Goal: Task Accomplishment & Management: Manage account settings

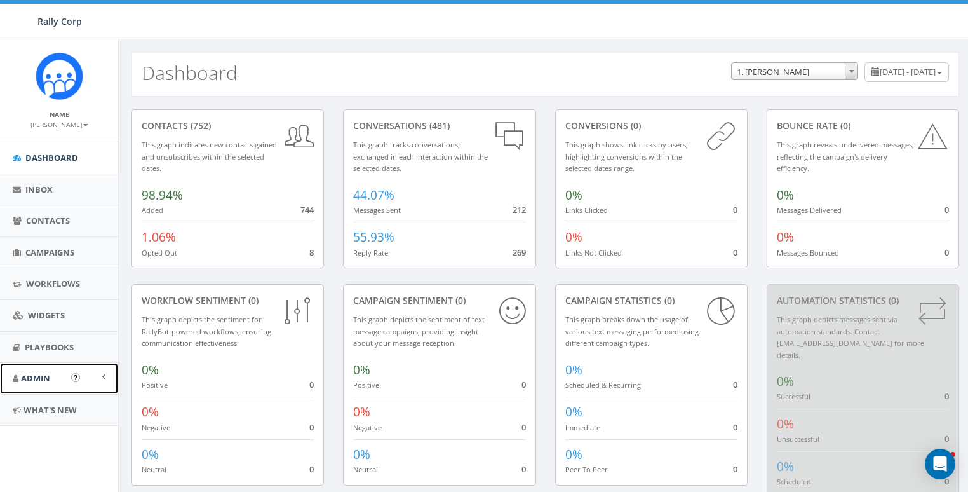
click at [21, 380] on span "Admin" at bounding box center [35, 377] width 29 height 11
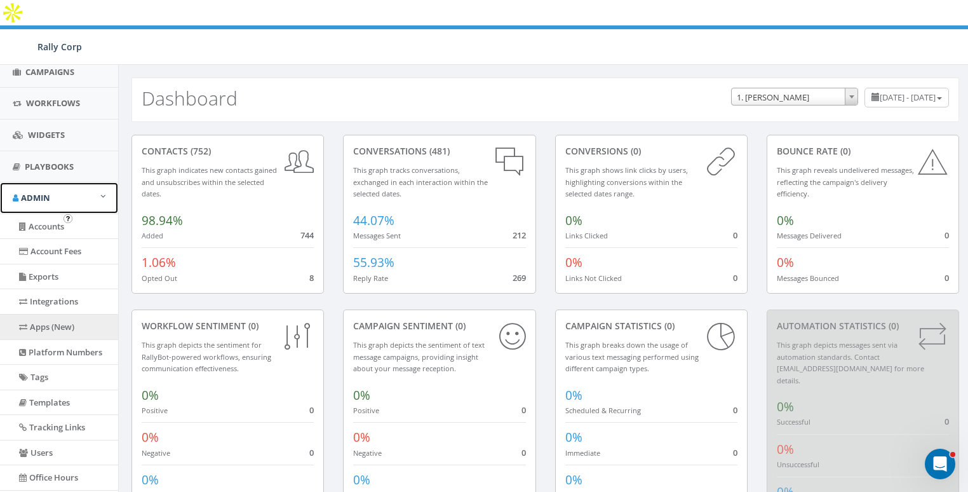
scroll to position [205, 0]
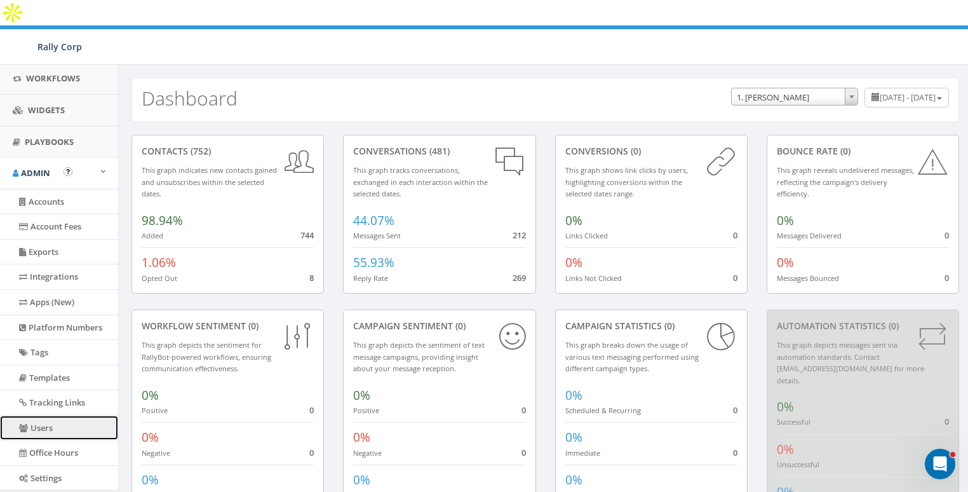
click at [45, 422] on link "Users" at bounding box center [59, 427] width 118 height 25
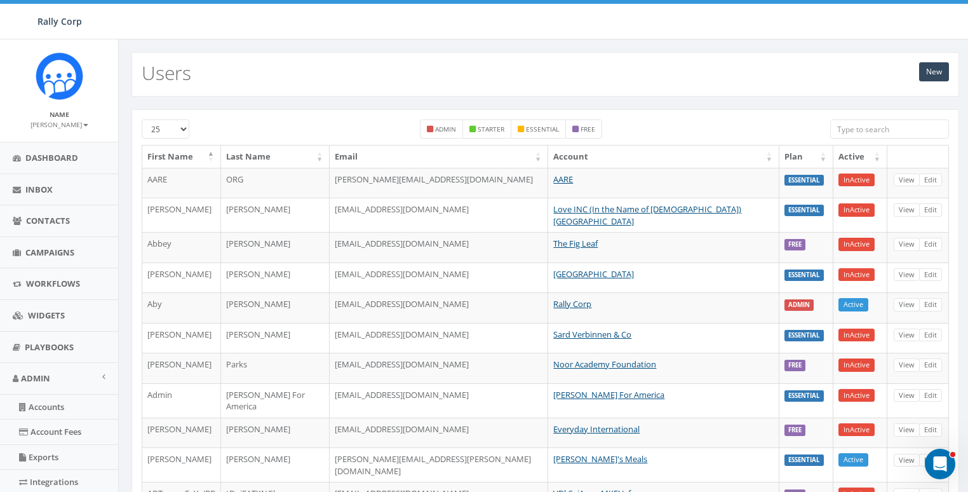
click at [876, 121] on input "search" at bounding box center [889, 128] width 119 height 19
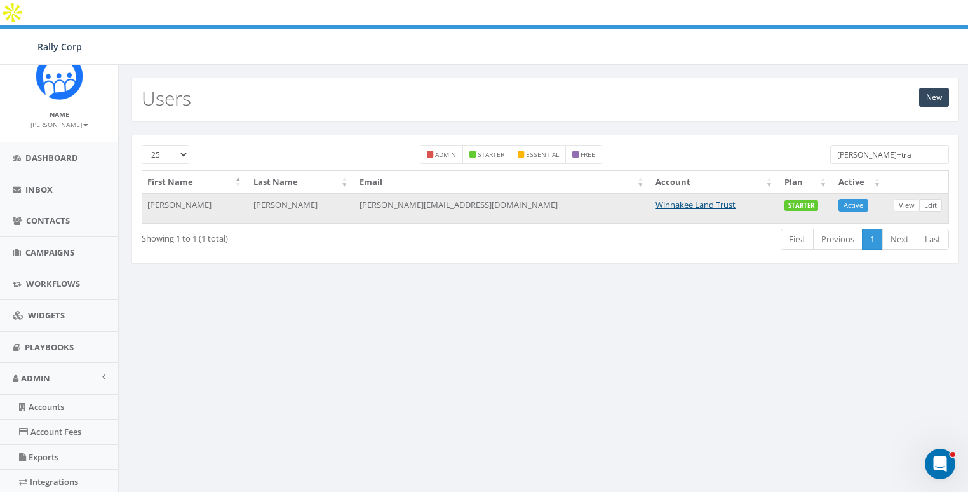
type input "james+tra"
click at [926, 199] on link "Edit" at bounding box center [930, 205] width 23 height 13
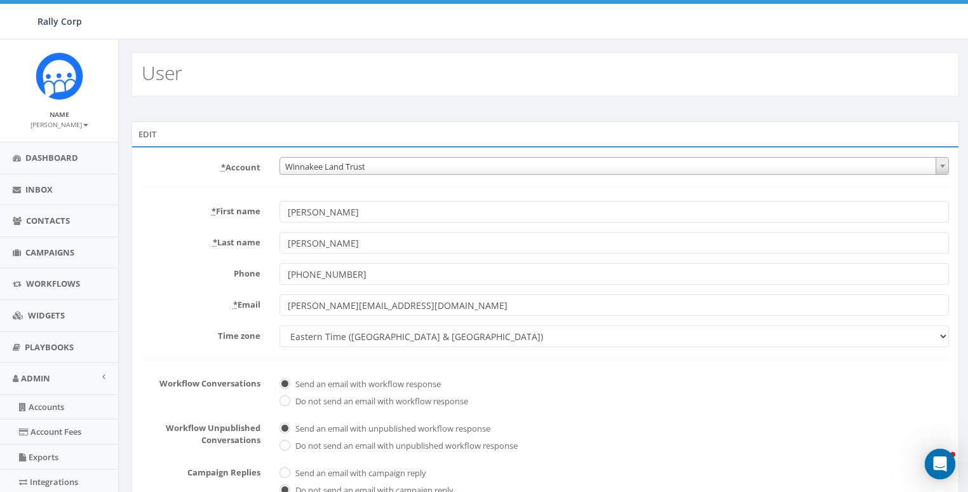
click at [358, 166] on span "Winnakee Land Trust" at bounding box center [614, 167] width 669 height 18
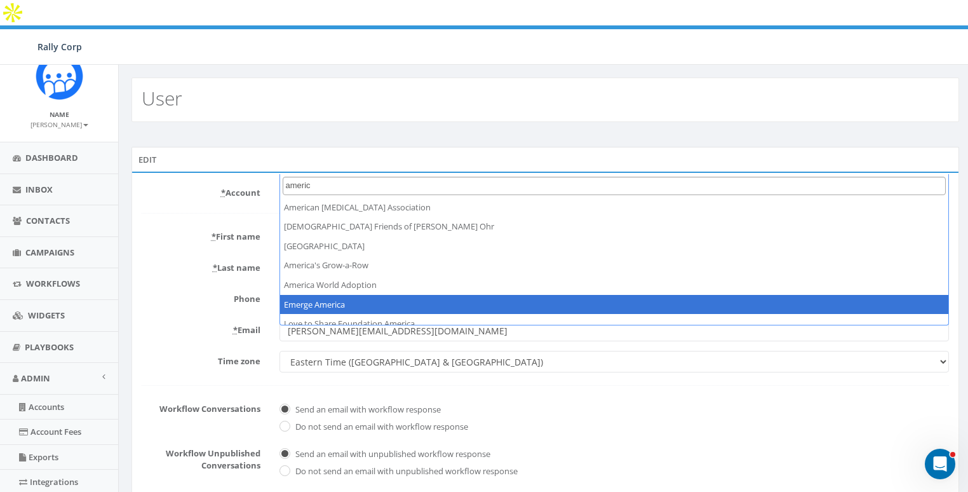
type input "americ"
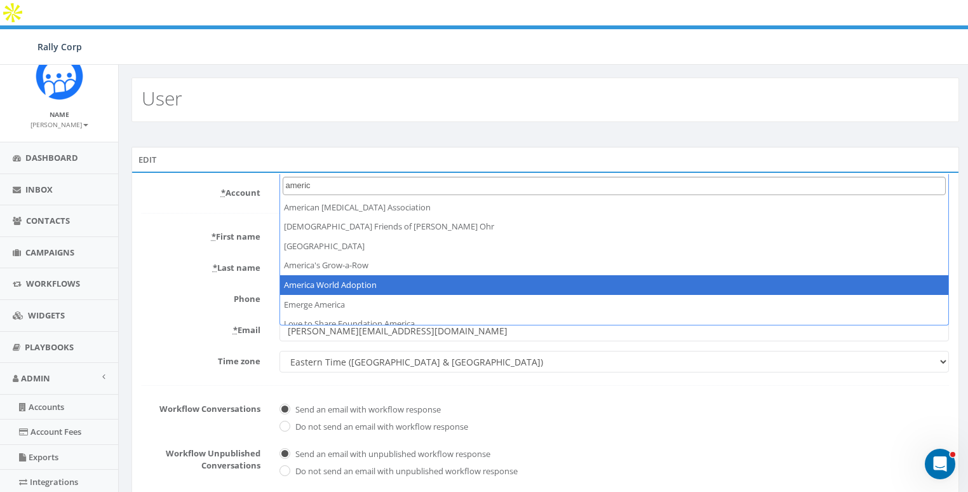
select select "1380"
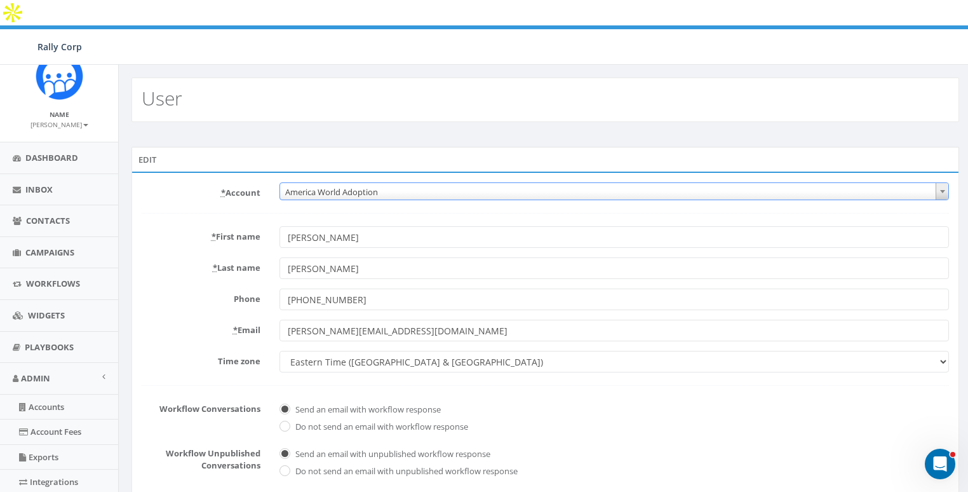
scroll to position [268, 0]
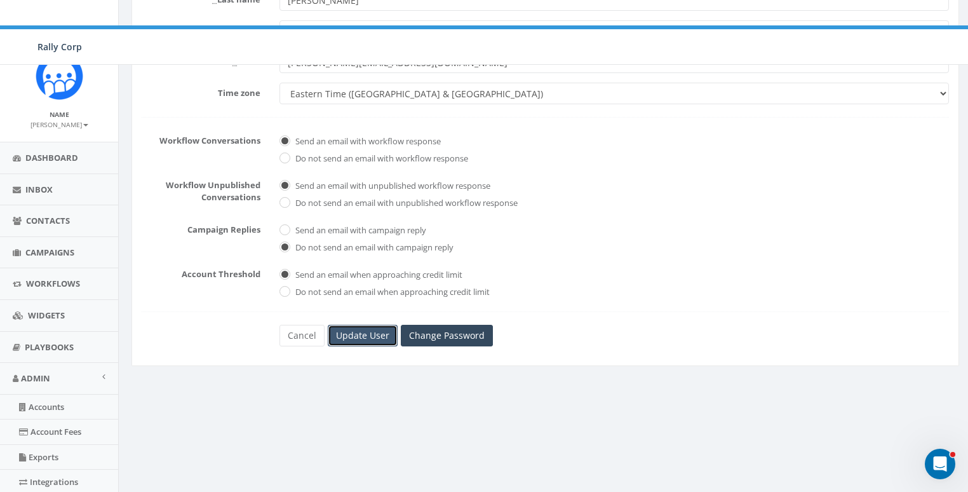
click at [382, 325] on input "Update User" at bounding box center [363, 336] width 70 height 22
